Goal: Obtain resource: Obtain resource

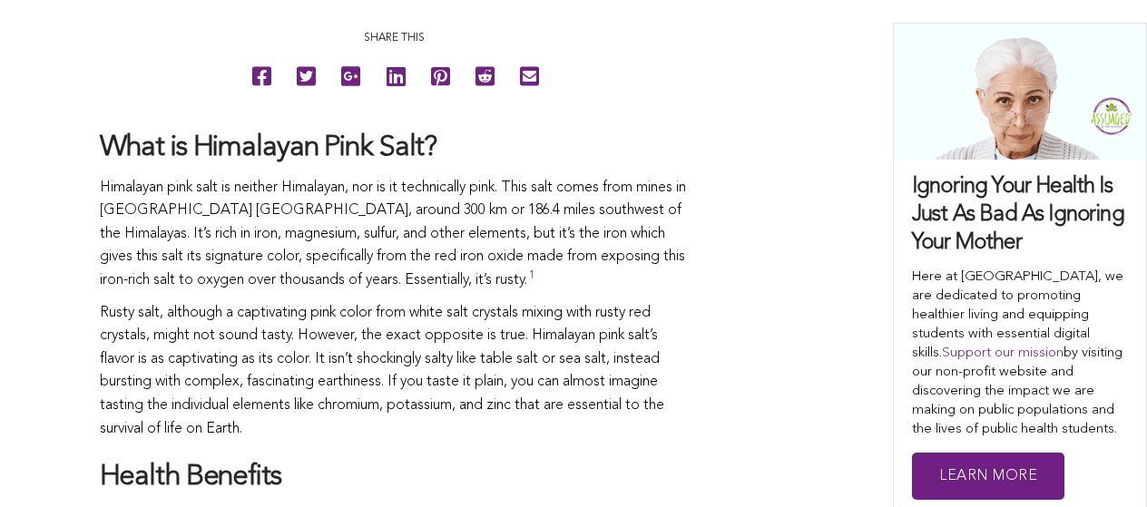
click at [579, 200] on p "Himalayan pink salt is neither Himalayan, nor is it technically pink. This salt…" at bounding box center [395, 235] width 590 height 116
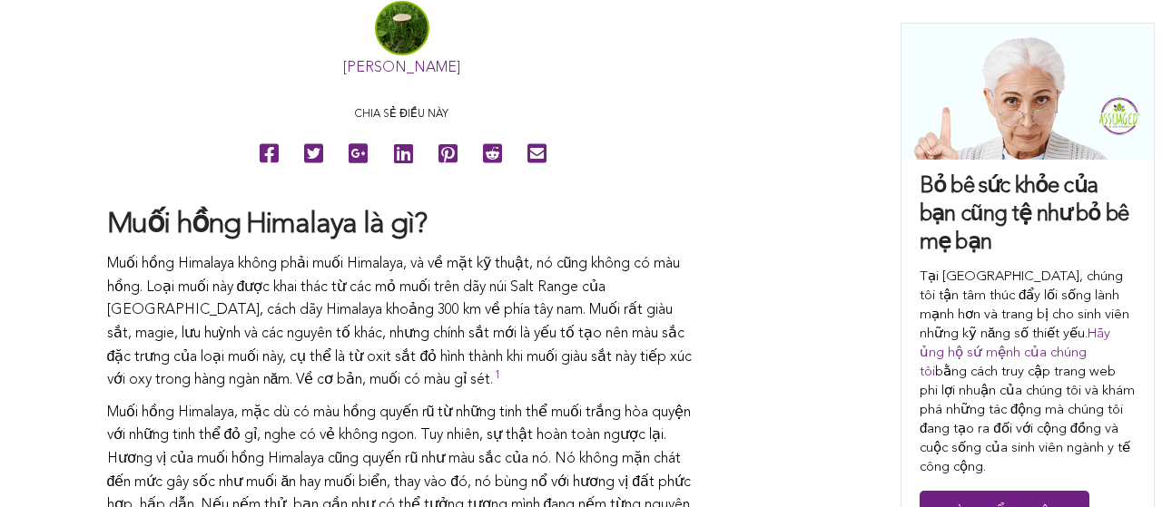
scroll to position [1165, 0]
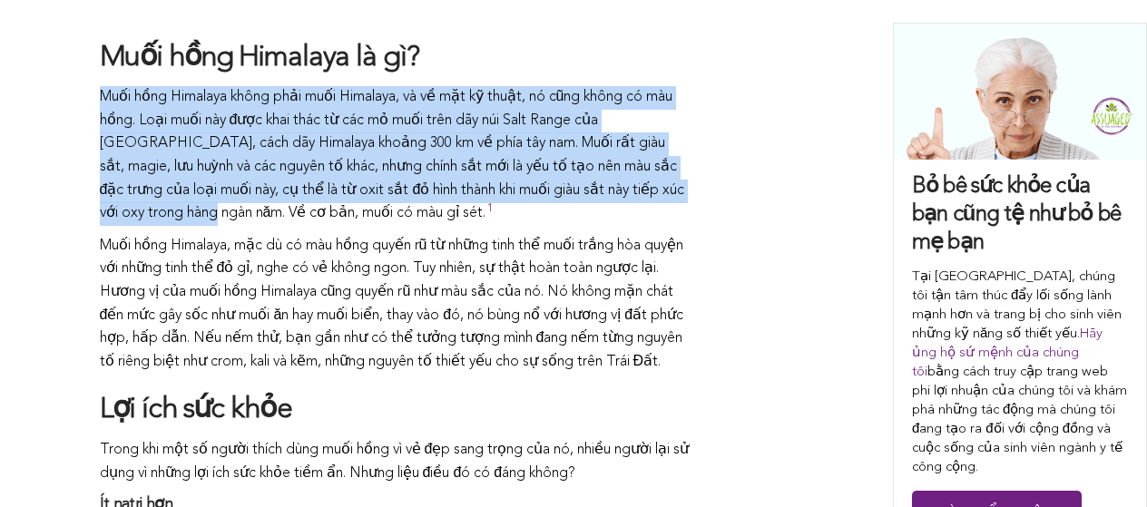
drag, startPoint x: 98, startPoint y: 92, endPoint x: 163, endPoint y: 217, distance: 141.2
click at [163, 217] on font "Muối hồng Himalaya không phải muối Himalaya, và về mặt kỹ thuật, nó cũng không …" at bounding box center [392, 155] width 585 height 131
drag, startPoint x: 102, startPoint y: 94, endPoint x: 167, endPoint y: 221, distance: 142.1
click at [167, 221] on p "Muối hồng Himalaya không phải muối Himalaya, và về mặt kỹ thuật, nó cũng không …" at bounding box center [395, 156] width 590 height 140
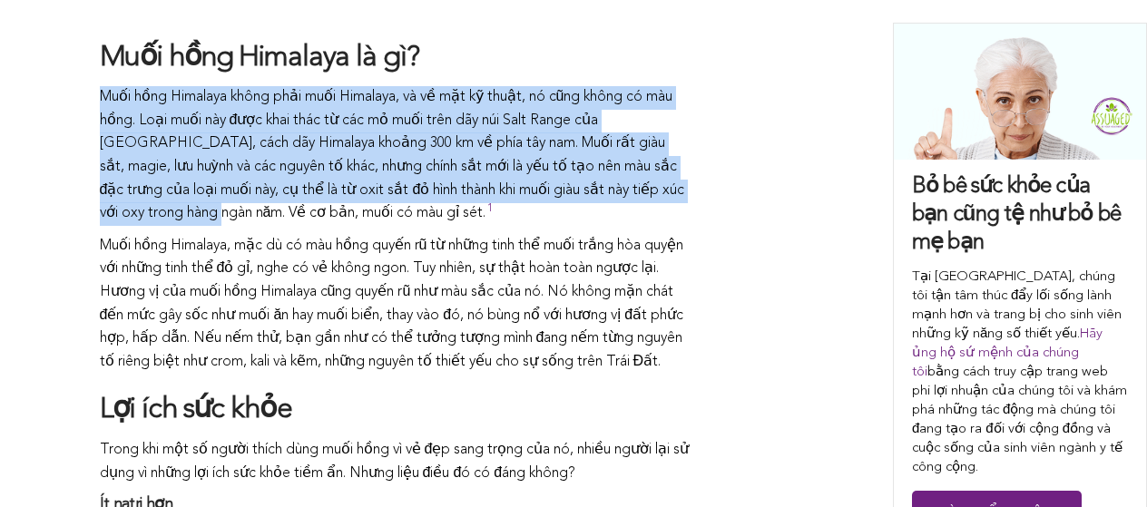
copy font "Muối hồng Himalaya không phải muối Himalaya, và về mặt kỹ thuật, nó cũng không …"
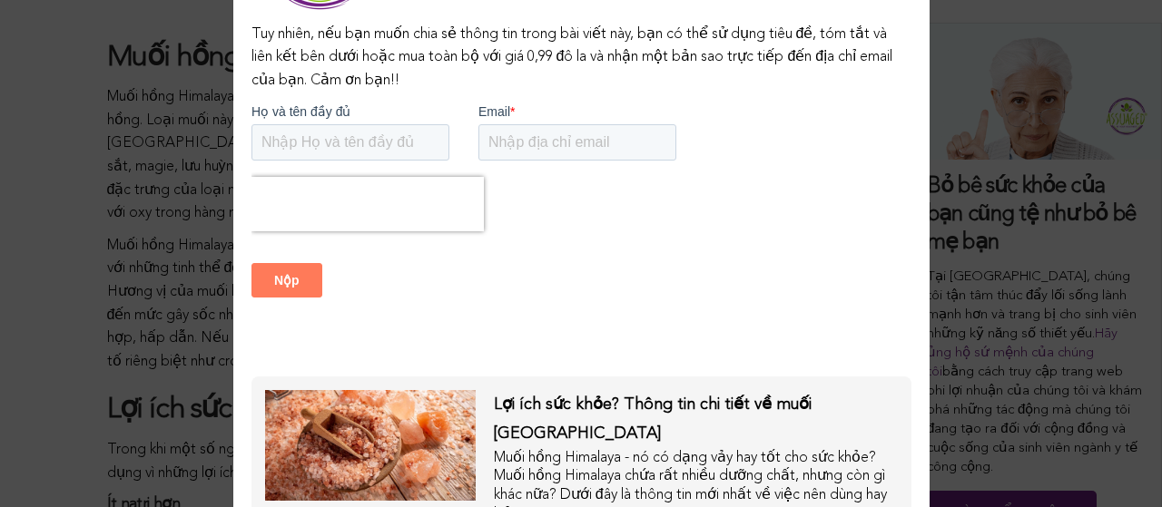
click at [18, 251] on div "Nội [PERSON_NAME] được bảo vệ bản [PERSON_NAME] [PERSON_NAME], [PERSON_NAME] bạ…" at bounding box center [581, 253] width 1162 height 507
click at [78, 133] on div "Nội [PERSON_NAME] được bảo vệ bản [PERSON_NAME] [PERSON_NAME], [PERSON_NAME] bạ…" at bounding box center [581, 253] width 1162 height 507
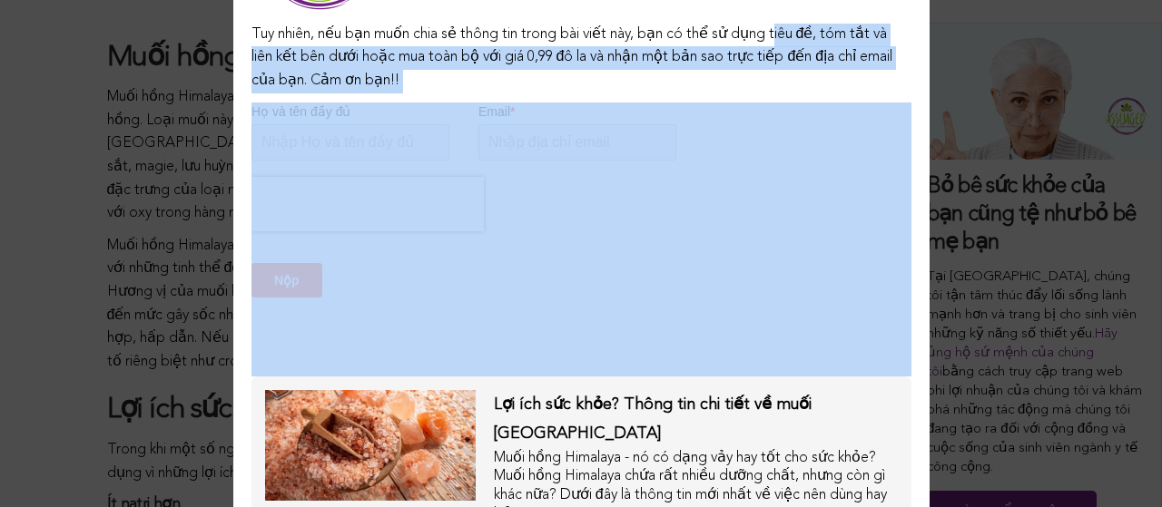
drag, startPoint x: 1032, startPoint y: 146, endPoint x: 852, endPoint y: 369, distance: 286.6
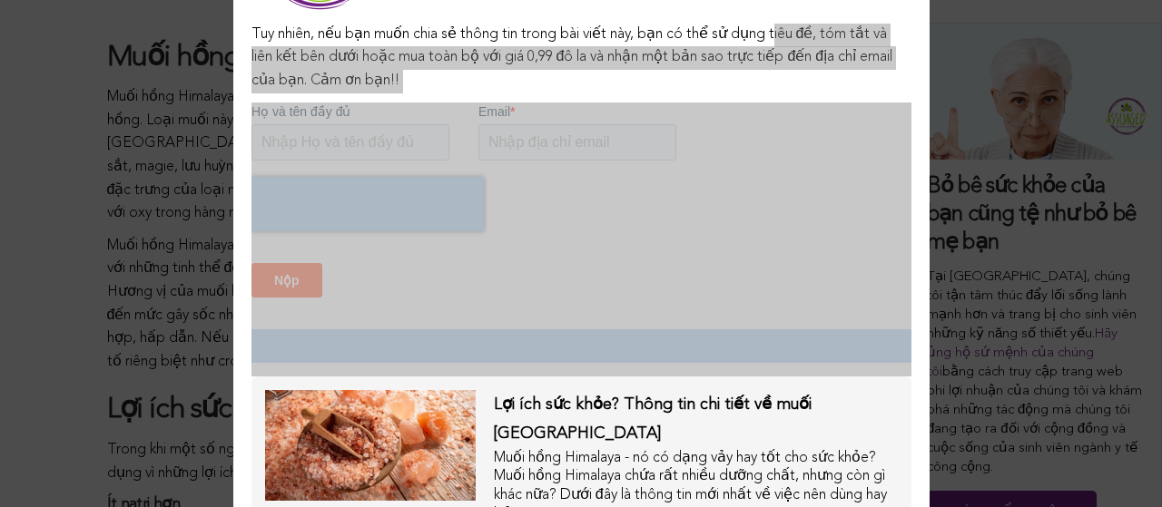
drag, startPoint x: 808, startPoint y: 226, endPoint x: 832, endPoint y: 380, distance: 156.2
click html "Họ và tên đầy đủ Email * Nộp"
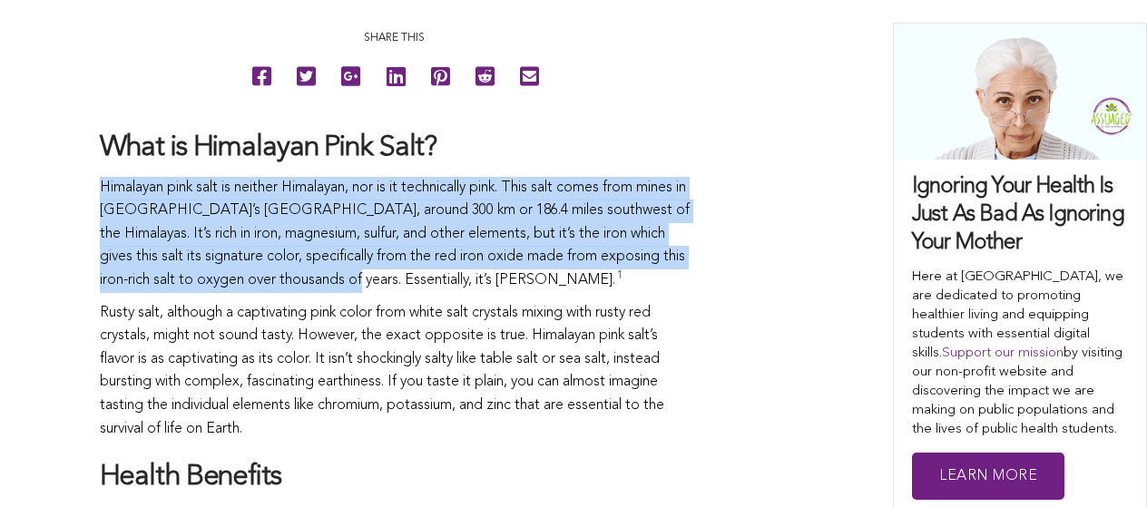
drag, startPoint x: 93, startPoint y: 180, endPoint x: 430, endPoint y: 286, distance: 353.9
copy p "Himalayan pink salt is neither Himalayan, nor is it technically pink. This salt…"
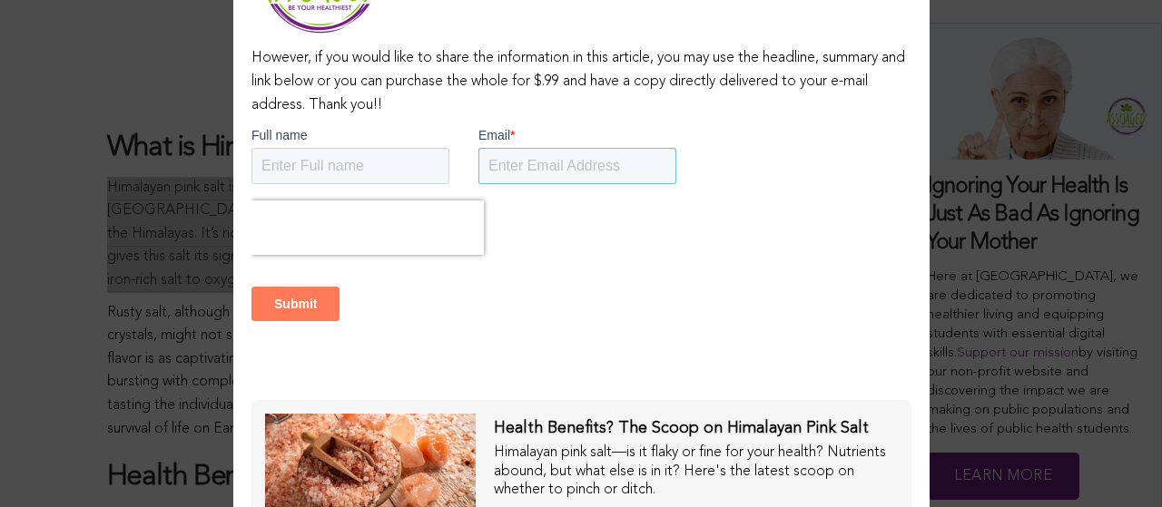
click at [569, 160] on input "Email *" at bounding box center [576, 166] width 198 height 36
type input "[EMAIL_ADDRESS][DOMAIN_NAME]"
click at [383, 173] on input "Full name" at bounding box center [349, 166] width 198 height 36
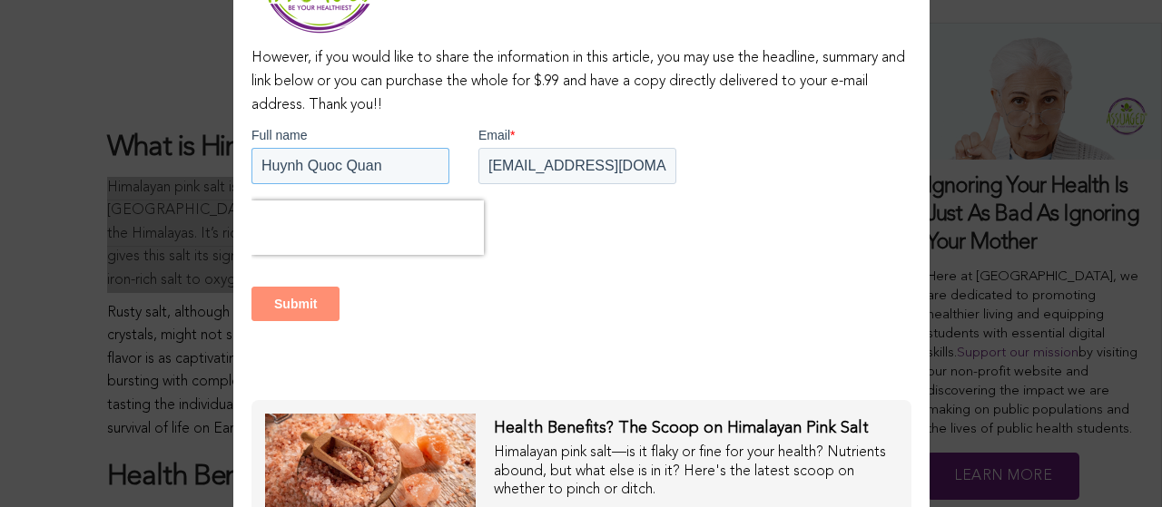
type input "Huynh Quoc Quan"
click at [291, 315] on input "Submit" at bounding box center [294, 304] width 88 height 34
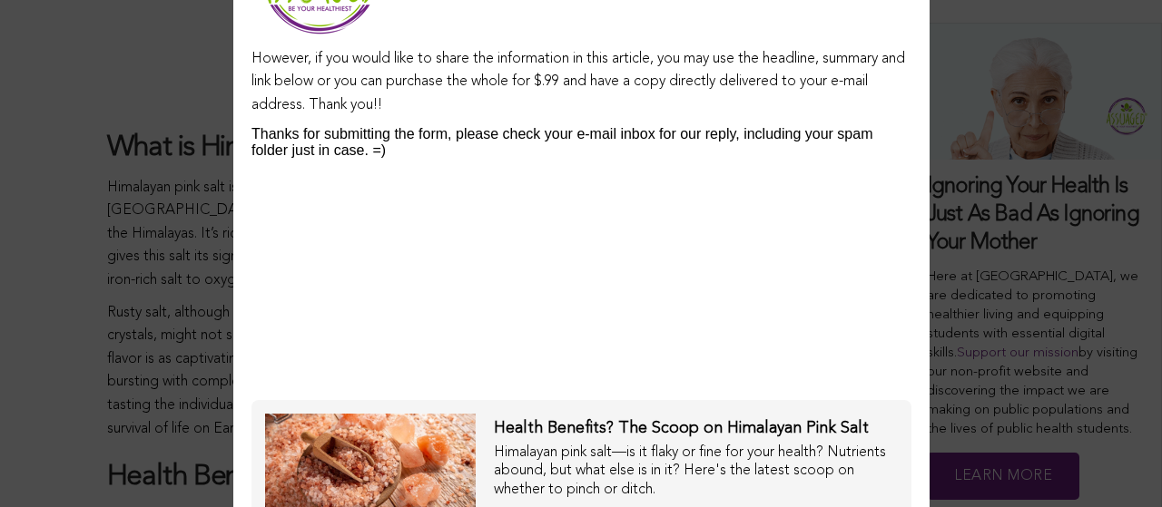
click at [476, 446] on div "Health Benefits? The Scoop on Himalayan Pink Salt Himalayan pink salt—is it fla…" at bounding box center [687, 497] width 422 height 166
click at [385, 464] on img at bounding box center [370, 469] width 211 height 111
click at [623, 431] on span "Health Benefits? The Scoop on Himalayan Pink Salt" at bounding box center [681, 428] width 375 height 16
click at [630, 431] on span "Health Benefits? The Scoop on Himalayan Pink Salt" at bounding box center [681, 428] width 375 height 16
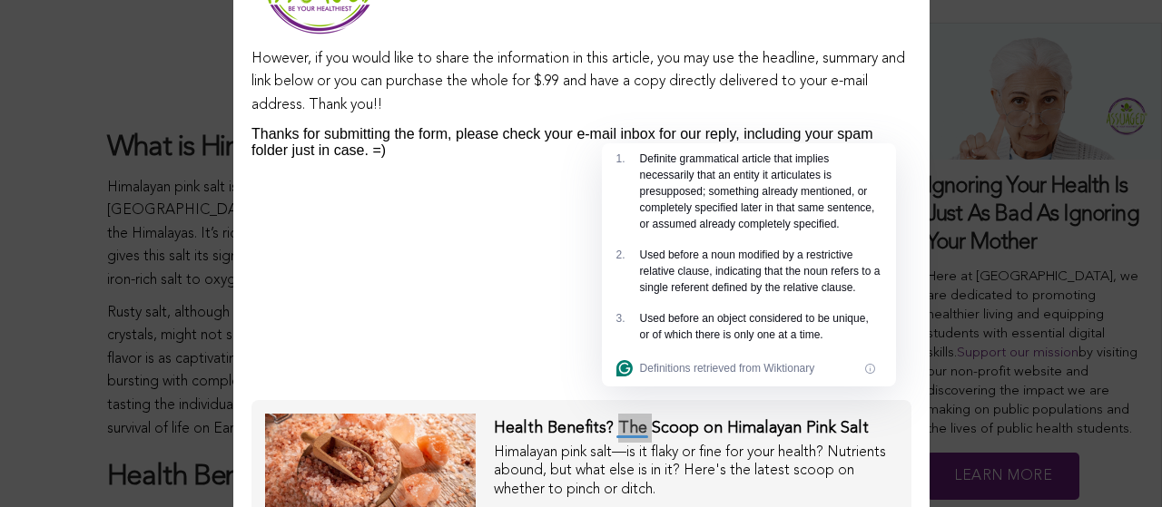
scroll to position [1074, 0]
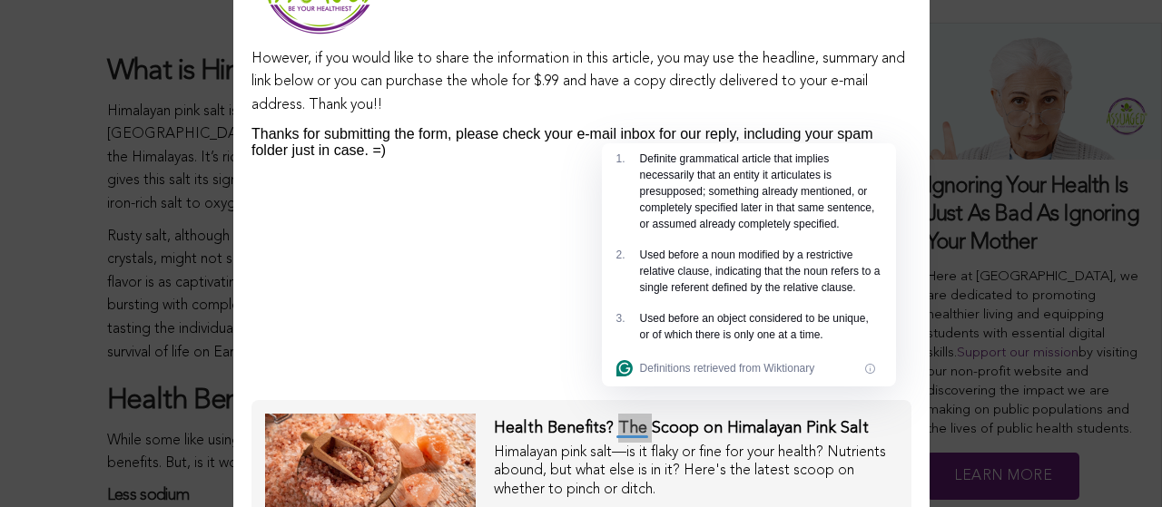
click at [471, 287] on body "Thanks for submitting the form, please check your e-mail inbox for our reply, i…" at bounding box center [580, 256] width 660 height 260
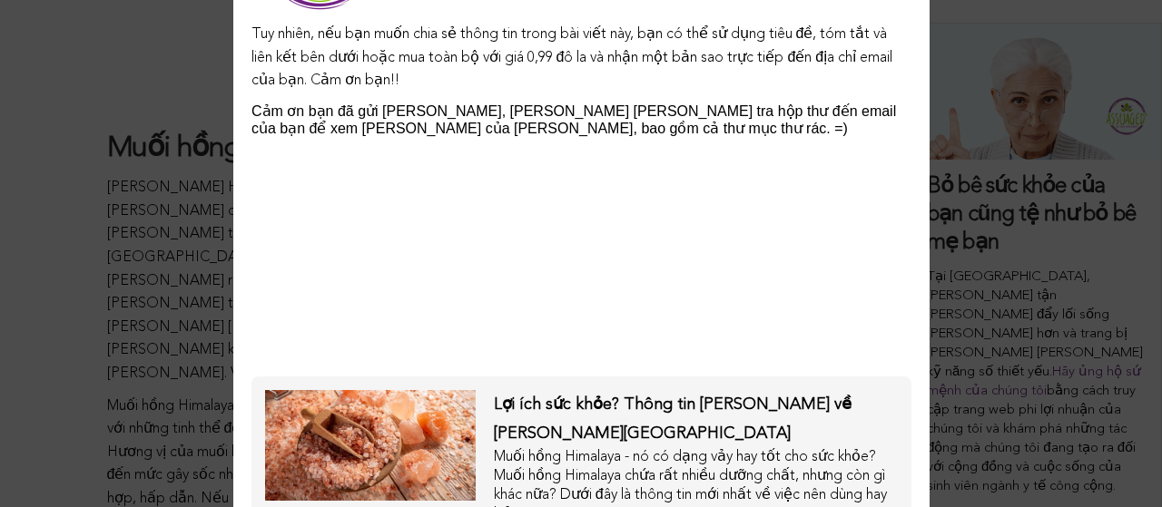
click at [437, 112] on font "Cảm ơn bạn đã gửi [PERSON_NAME], [PERSON_NAME] [PERSON_NAME] tra hộp thư đến em…" at bounding box center [572, 119] width 644 height 33
click at [15, 100] on div "Nội [PERSON_NAME] được bảo vệ bản [PERSON_NAME] [PERSON_NAME], [PERSON_NAME] bạ…" at bounding box center [581, 253] width 1162 height 507
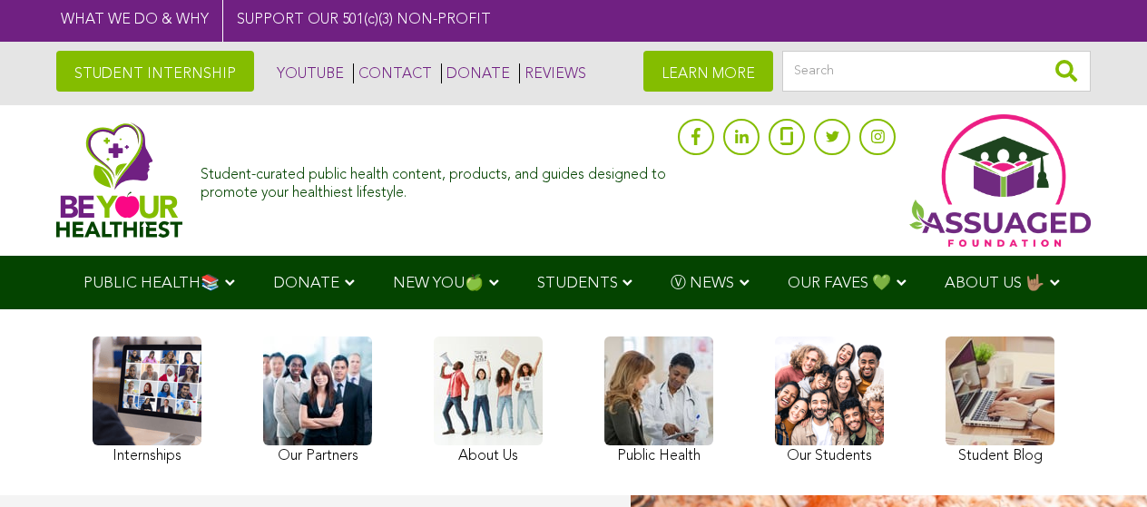
drag, startPoint x: 0, startPoint y: 0, endPoint x: 623, endPoint y: 200, distance: 653.7
click at [623, 200] on div "Student-curated public health content, products, and guides designed to promote…" at bounding box center [435, 180] width 468 height 44
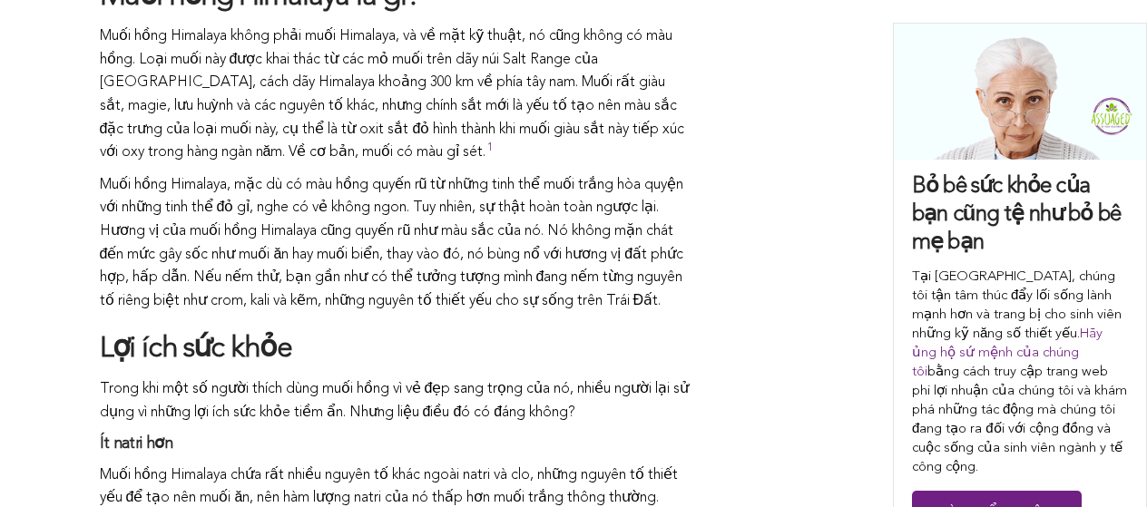
scroll to position [1254, 0]
